Goal: Task Accomplishment & Management: Use online tool/utility

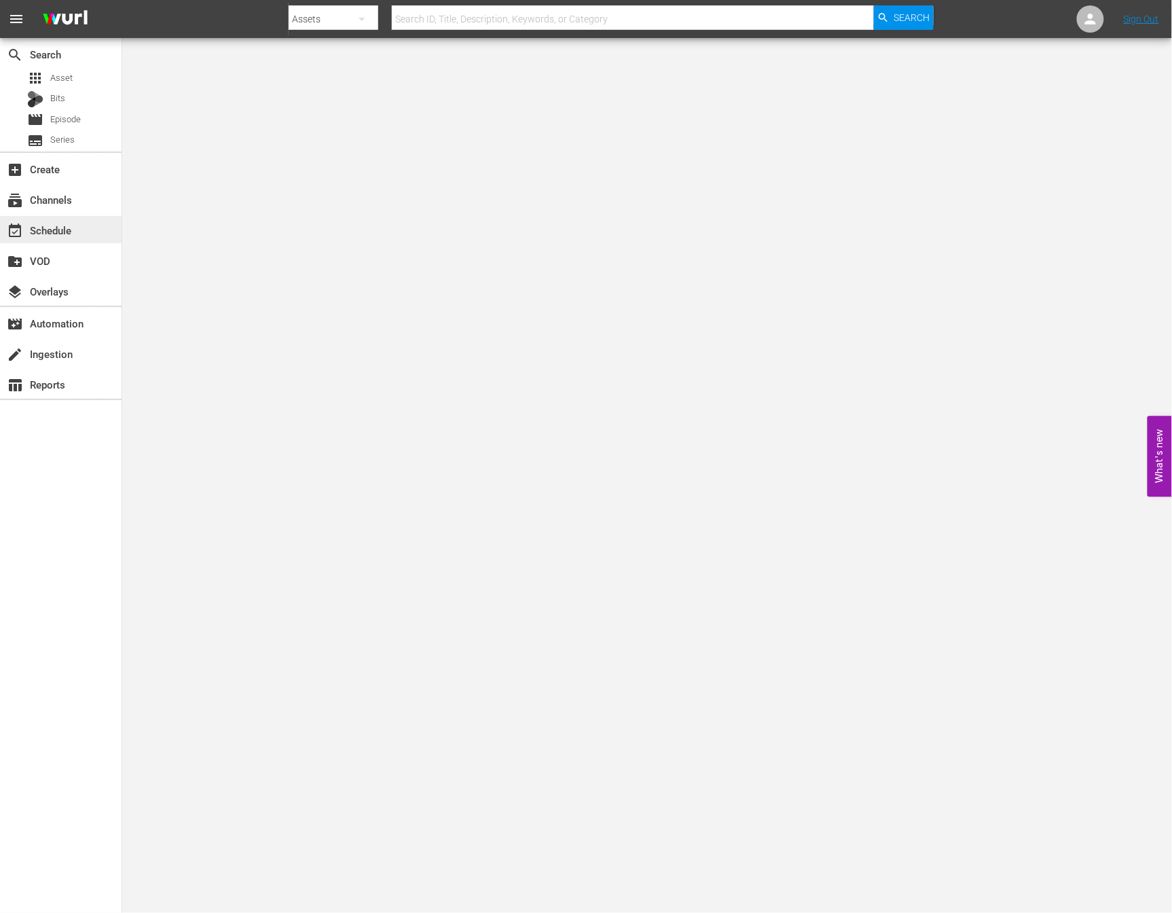
click at [70, 234] on div "event_available Schedule" at bounding box center [38, 228] width 76 height 12
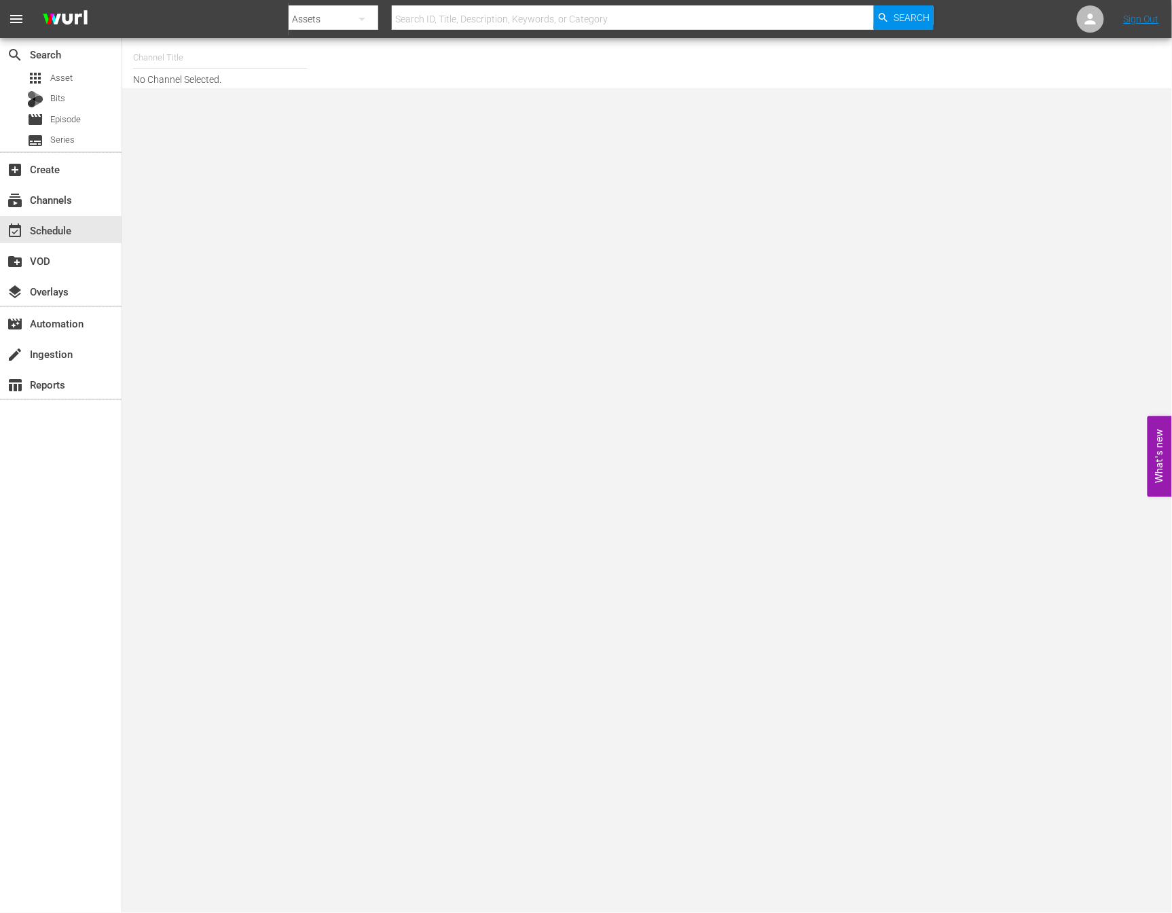
click at [183, 67] on input "text" at bounding box center [220, 57] width 174 height 33
type input "new kpop"
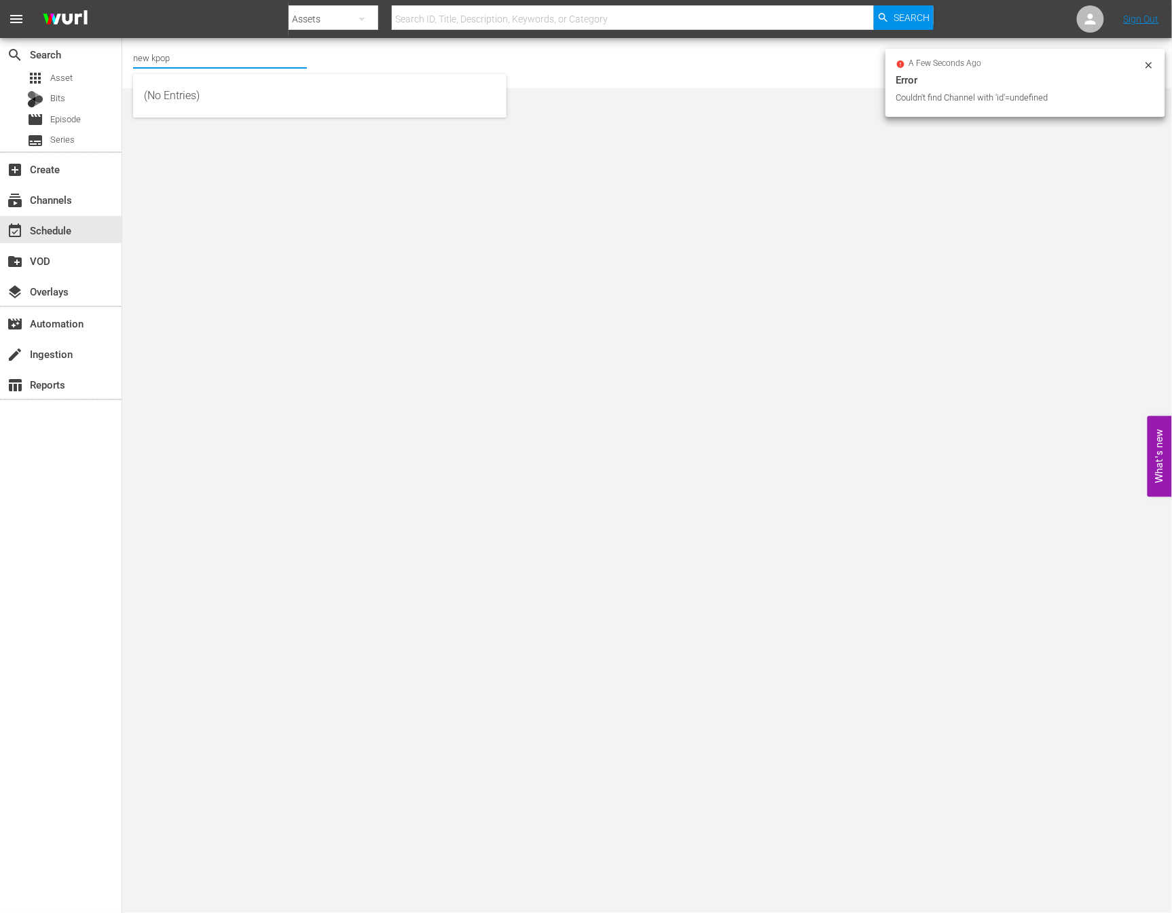
click at [174, 61] on input "new kpop" at bounding box center [220, 57] width 174 height 33
click at [192, 52] on input "new kpop" at bounding box center [220, 57] width 174 height 33
click at [185, 57] on input "new kpop" at bounding box center [220, 57] width 174 height 33
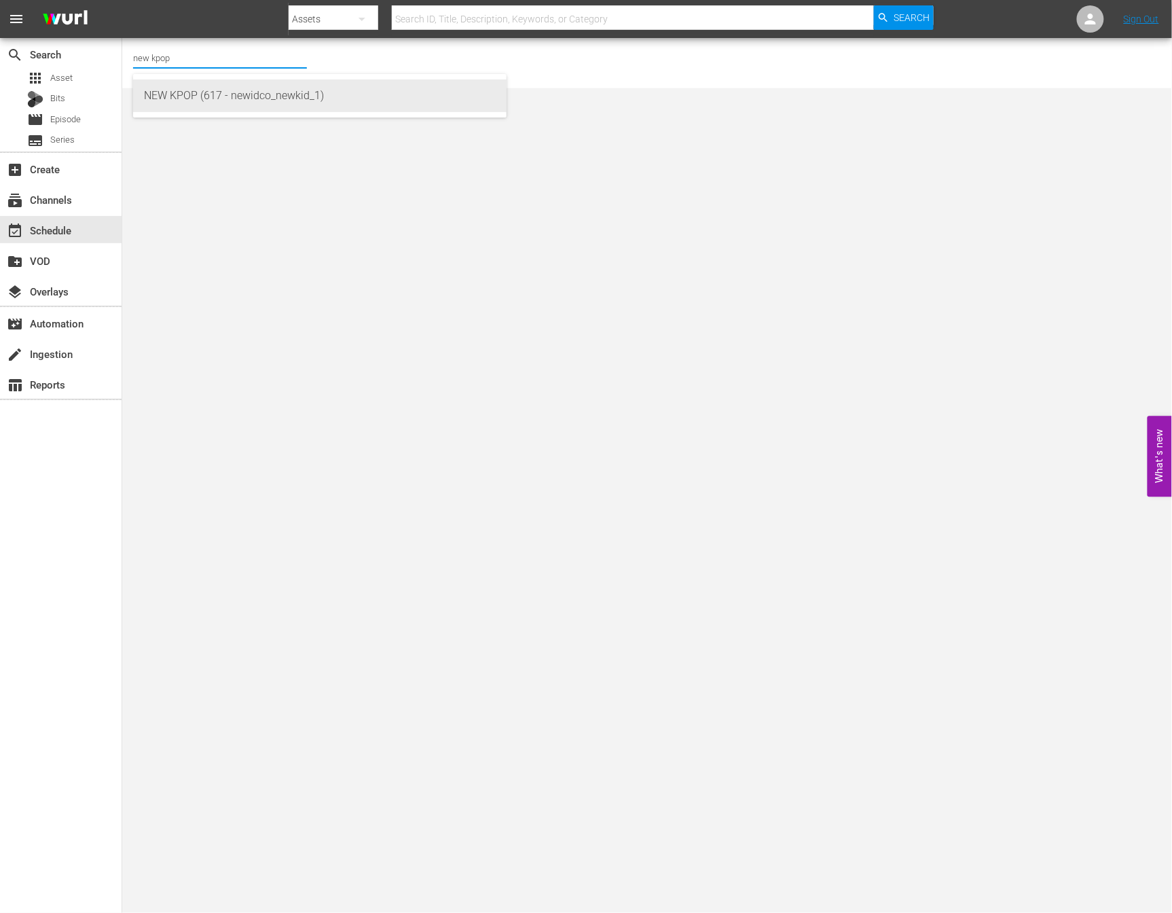
click at [198, 80] on div "NEW KPOP (617 - newidco_newkid_1)" at bounding box center [320, 95] width 352 height 33
type input "NEW KPOP (617 - newidco_newkid_1)"
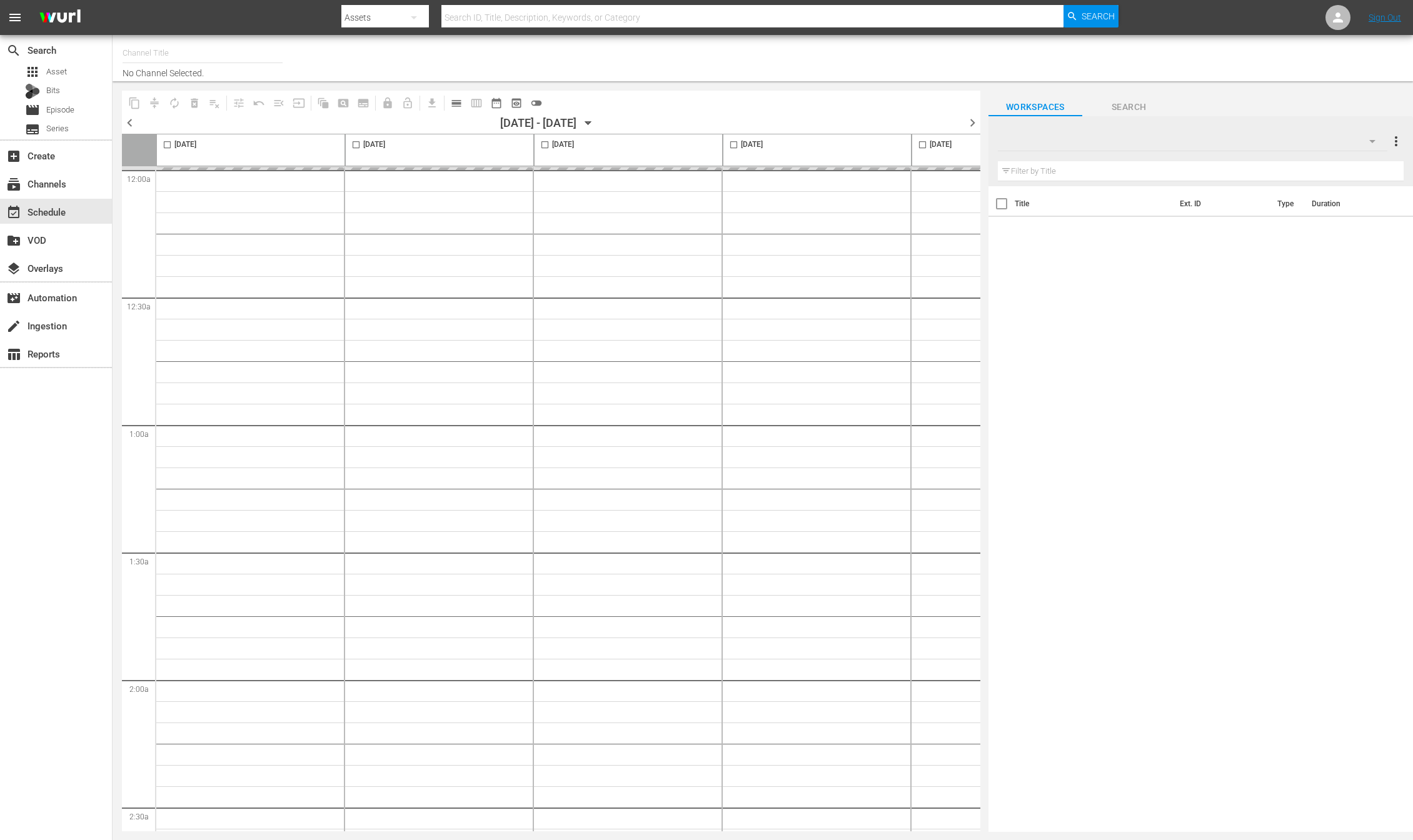
type input "NEW KPOP (617)"
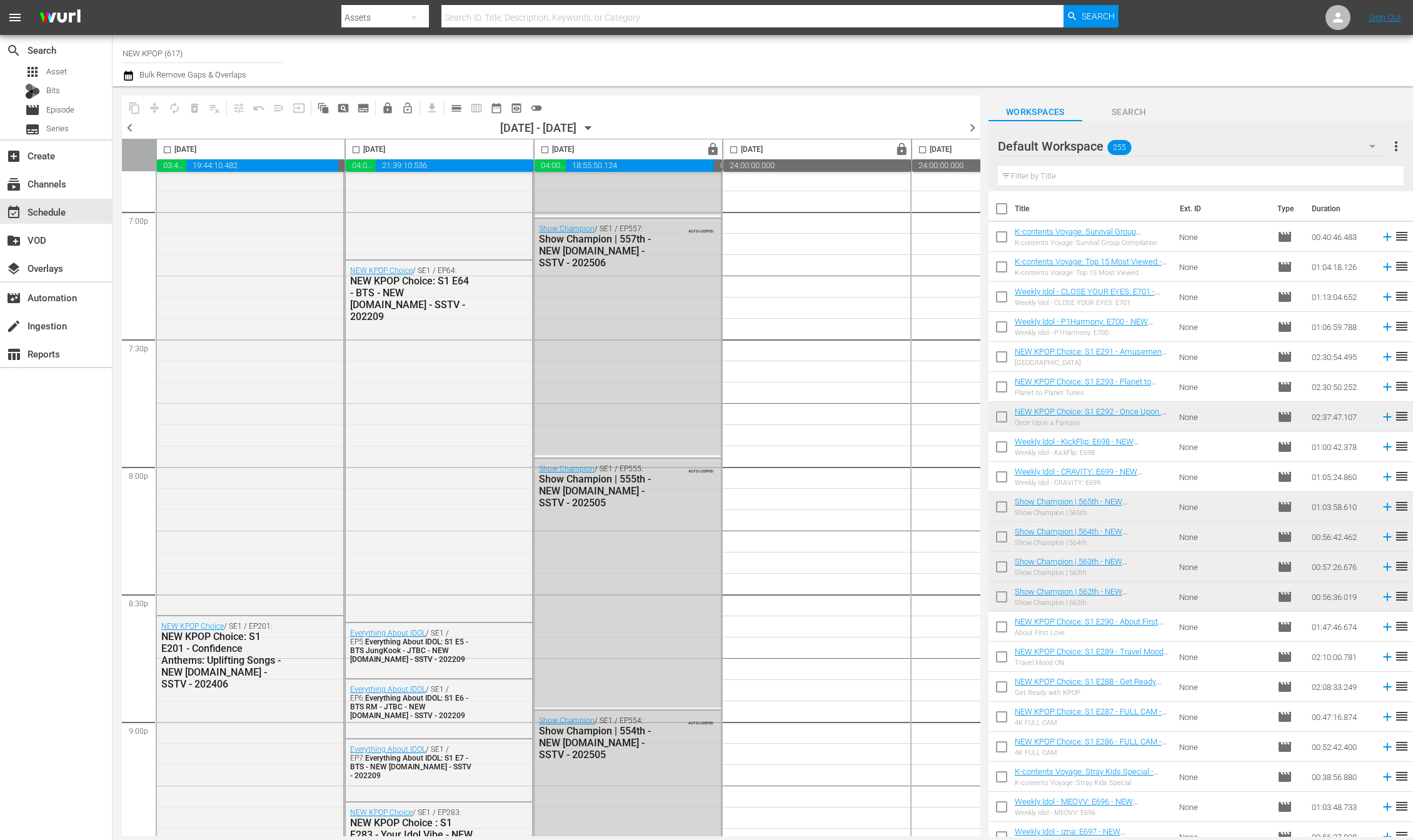
scroll to position [5461, 0]
